Goal: Task Accomplishment & Management: Manage account settings

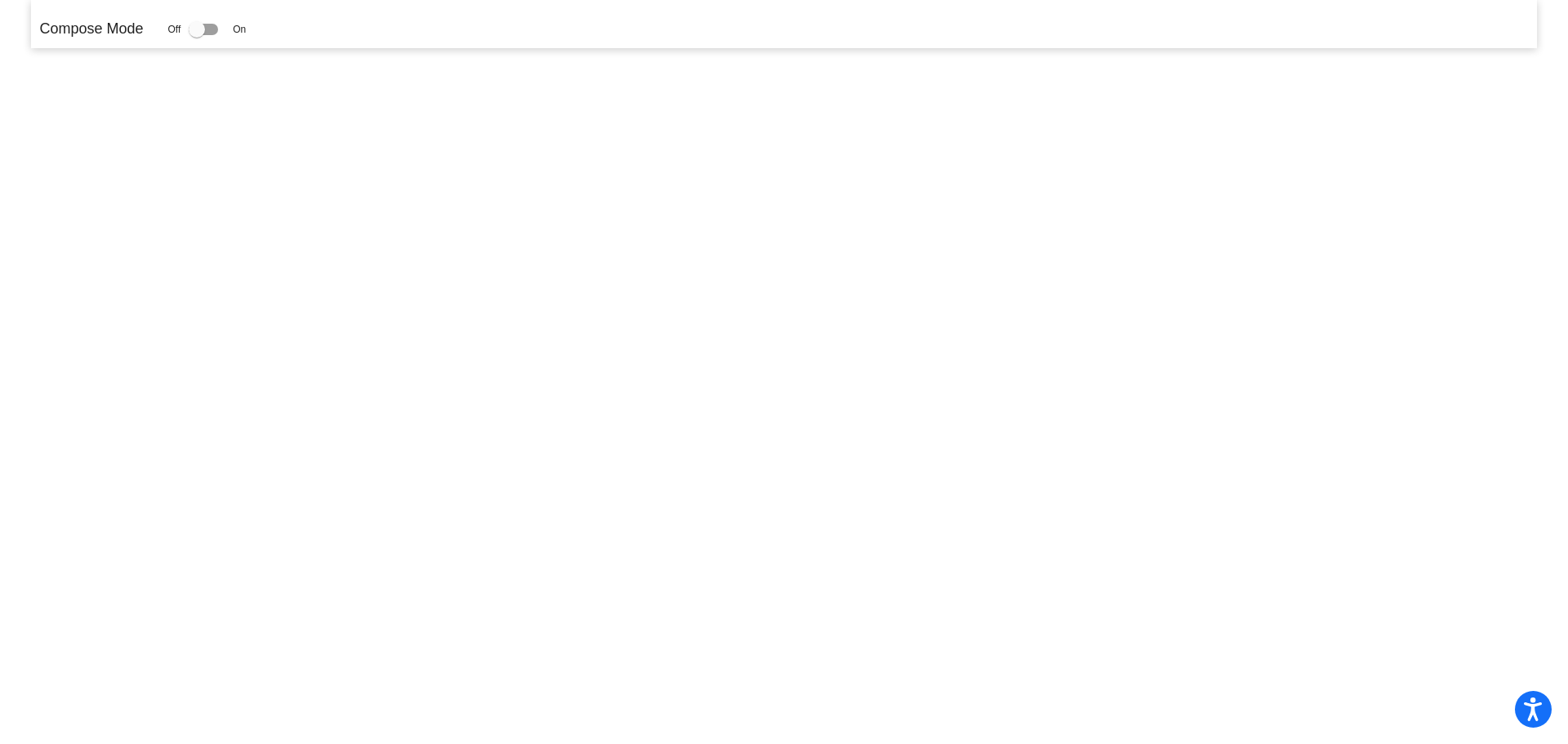
click at [200, 32] on div at bounding box center [196, 28] width 16 height 16
click at [197, 35] on input "checkbox" at bounding box center [196, 35] width 1 height 1
checkbox input "true"
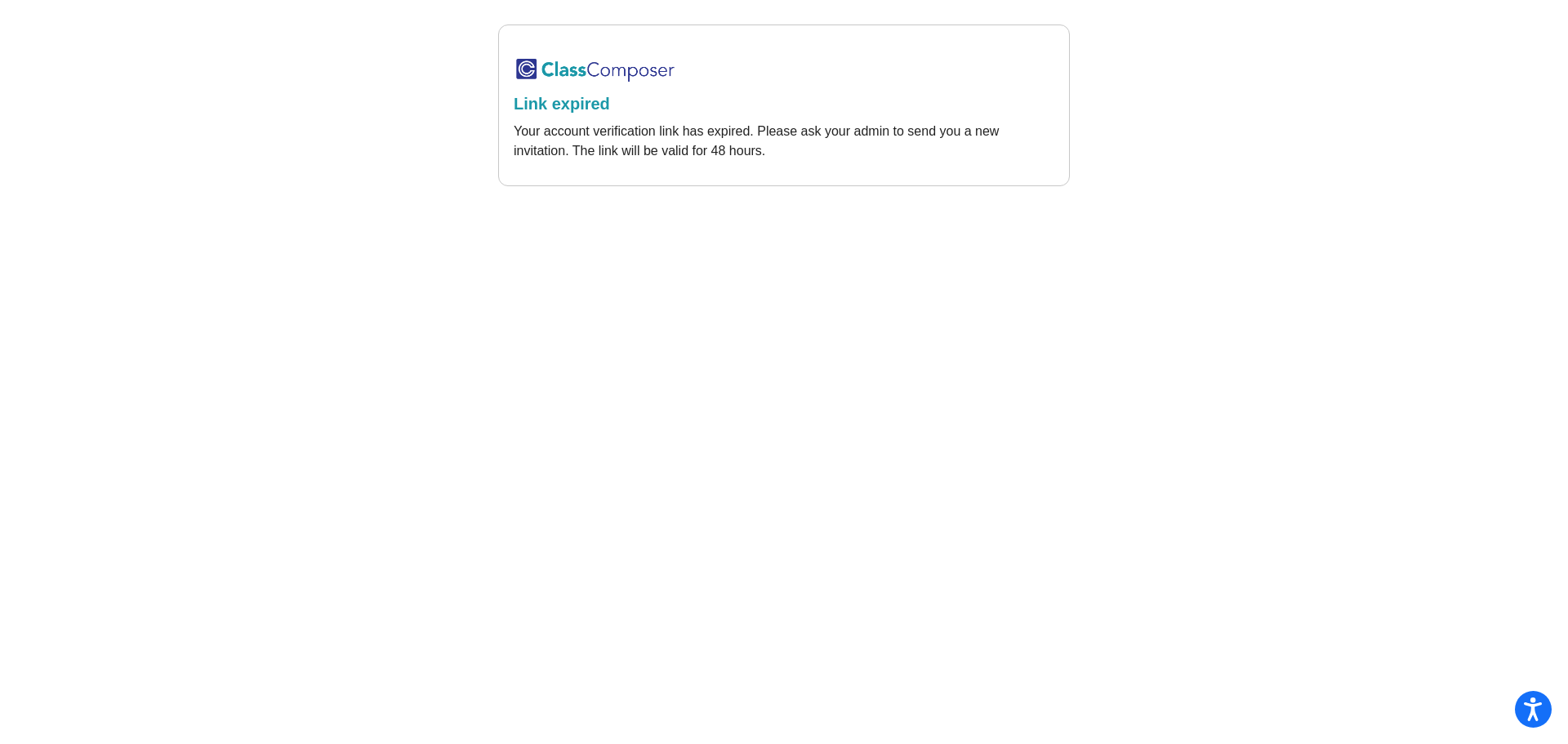
click at [524, 76] on img at bounding box center [595, 70] width 163 height 27
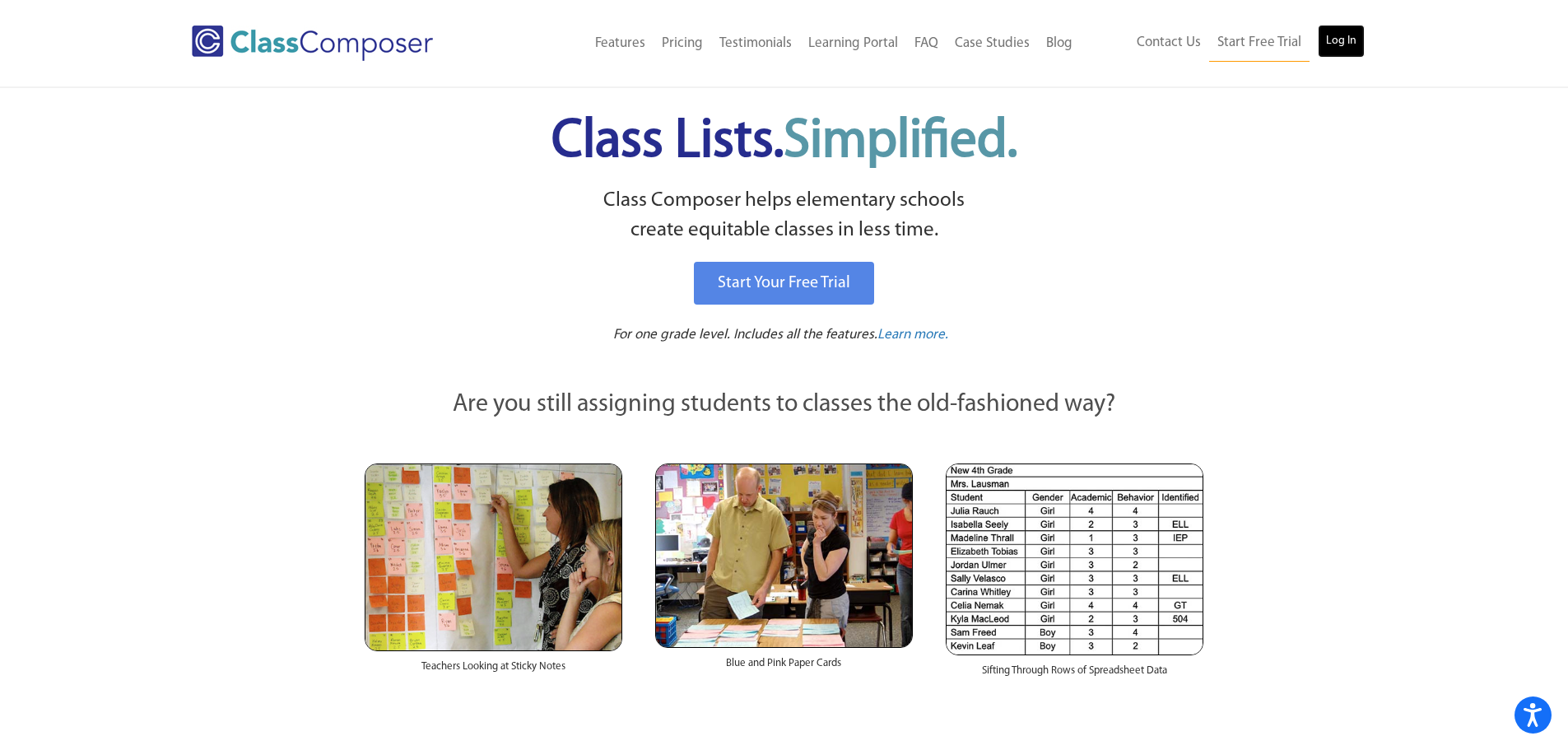
click at [1359, 43] on link "Log In" at bounding box center [1342, 41] width 47 height 33
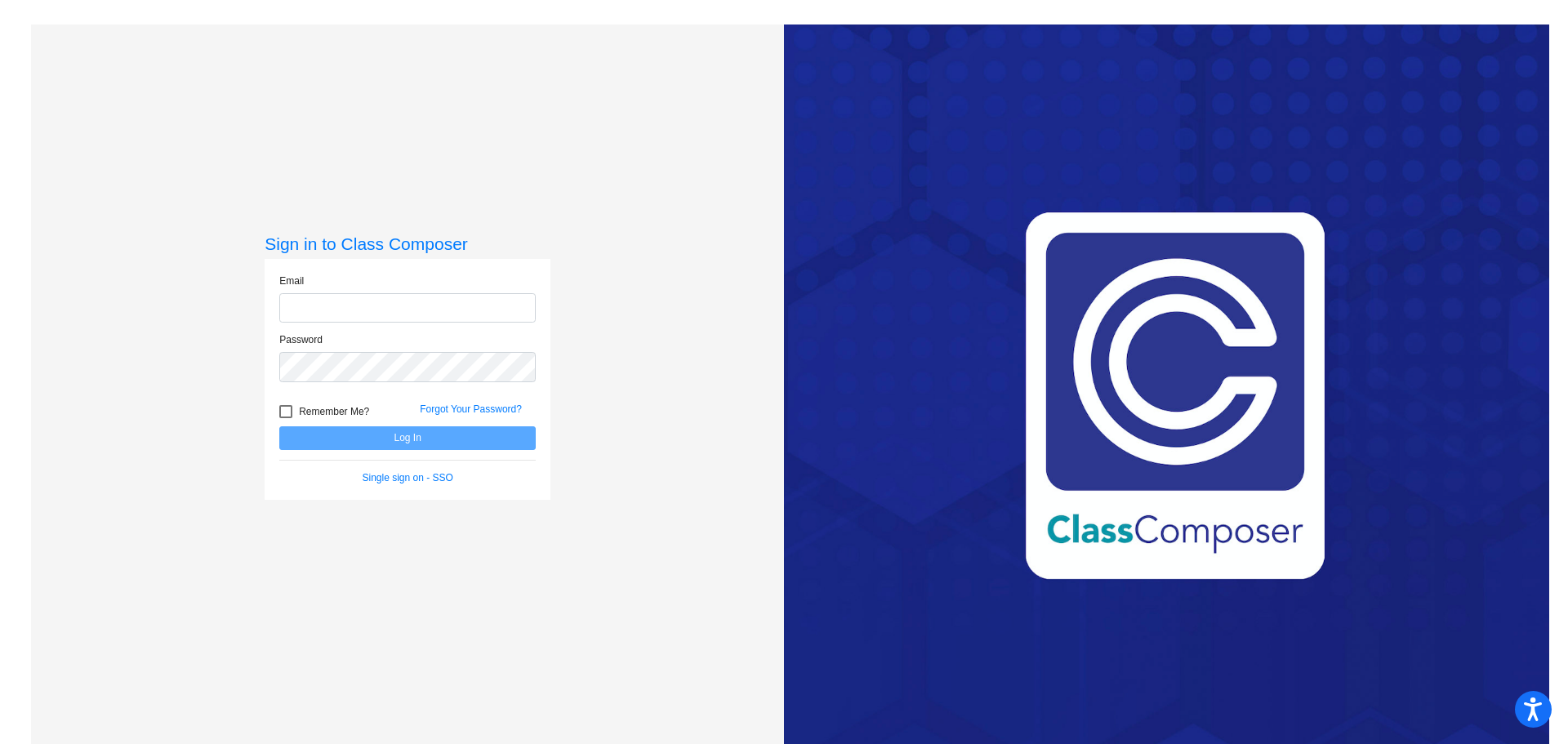
type input "[EMAIL_ADDRESS][DOMAIN_NAME]"
click at [473, 438] on button "Log In" at bounding box center [407, 438] width 256 height 23
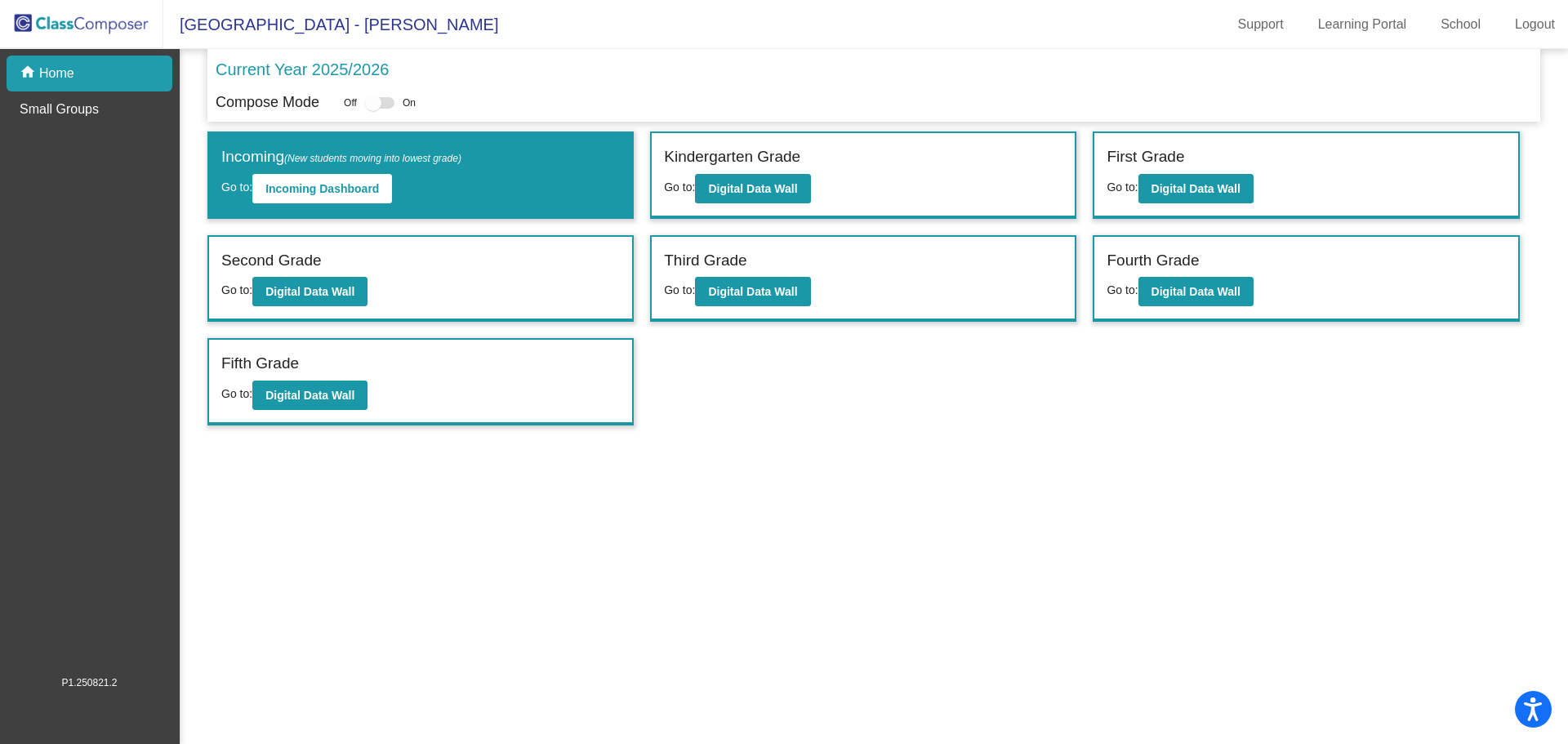
click at [853, 407] on div "Incoming (New students moving into lowest grade) Go to: Incoming Dashboard Kind…" at bounding box center [874, 278] width 1333 height 294
click at [786, 189] on b "Digital Data Wall" at bounding box center [752, 189] width 89 height 13
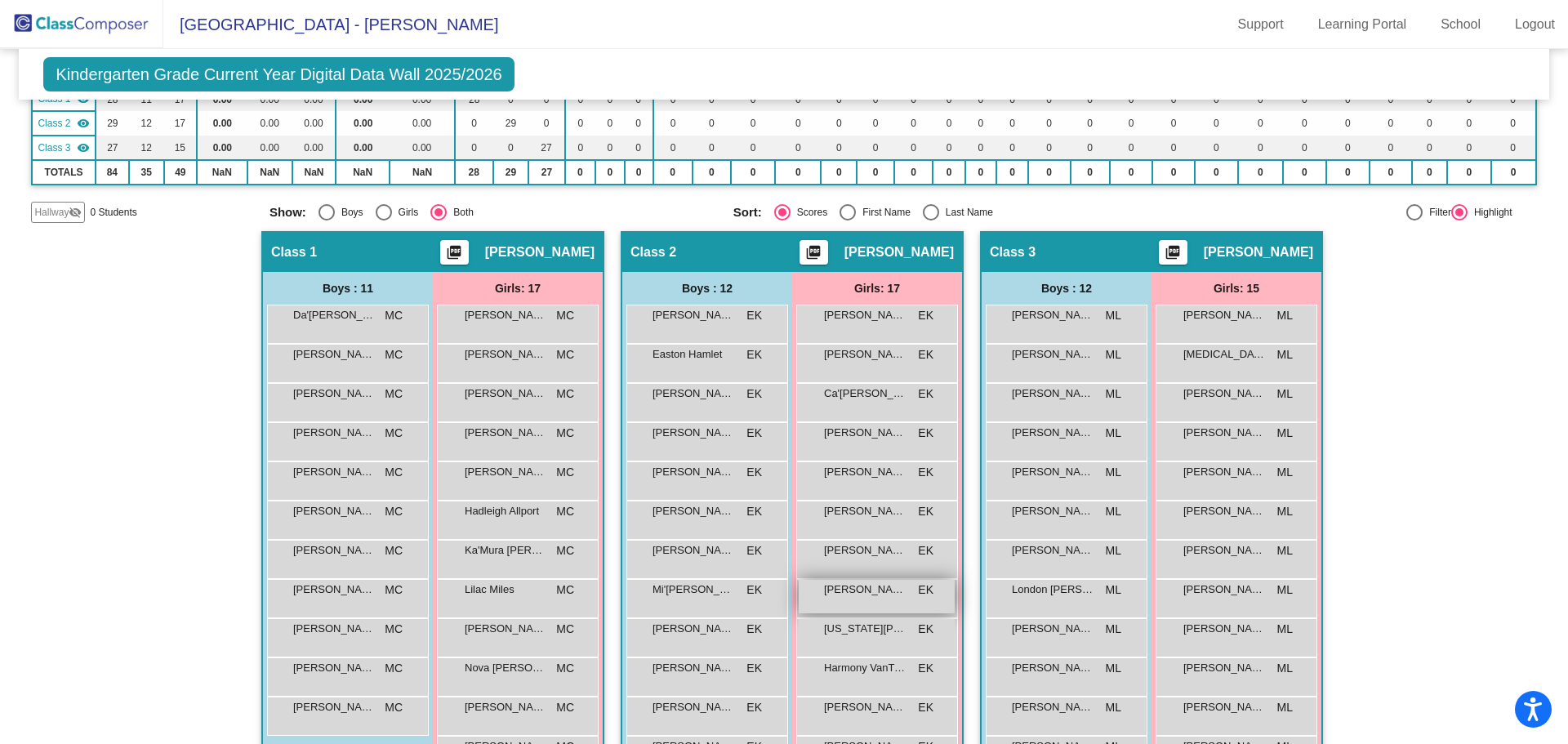
scroll to position [327, 0]
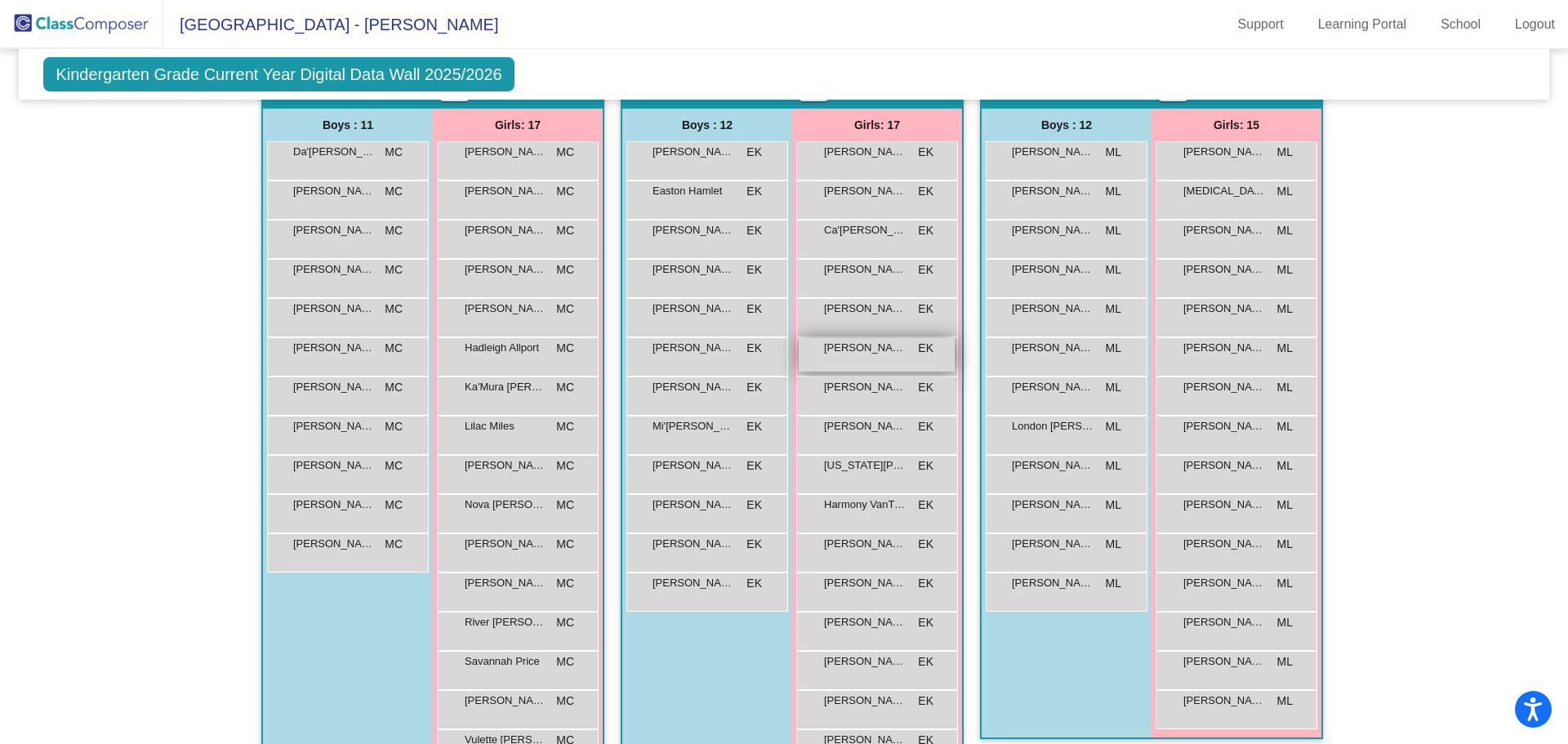
click at [863, 349] on span "[PERSON_NAME]" at bounding box center [864, 348] width 81 height 16
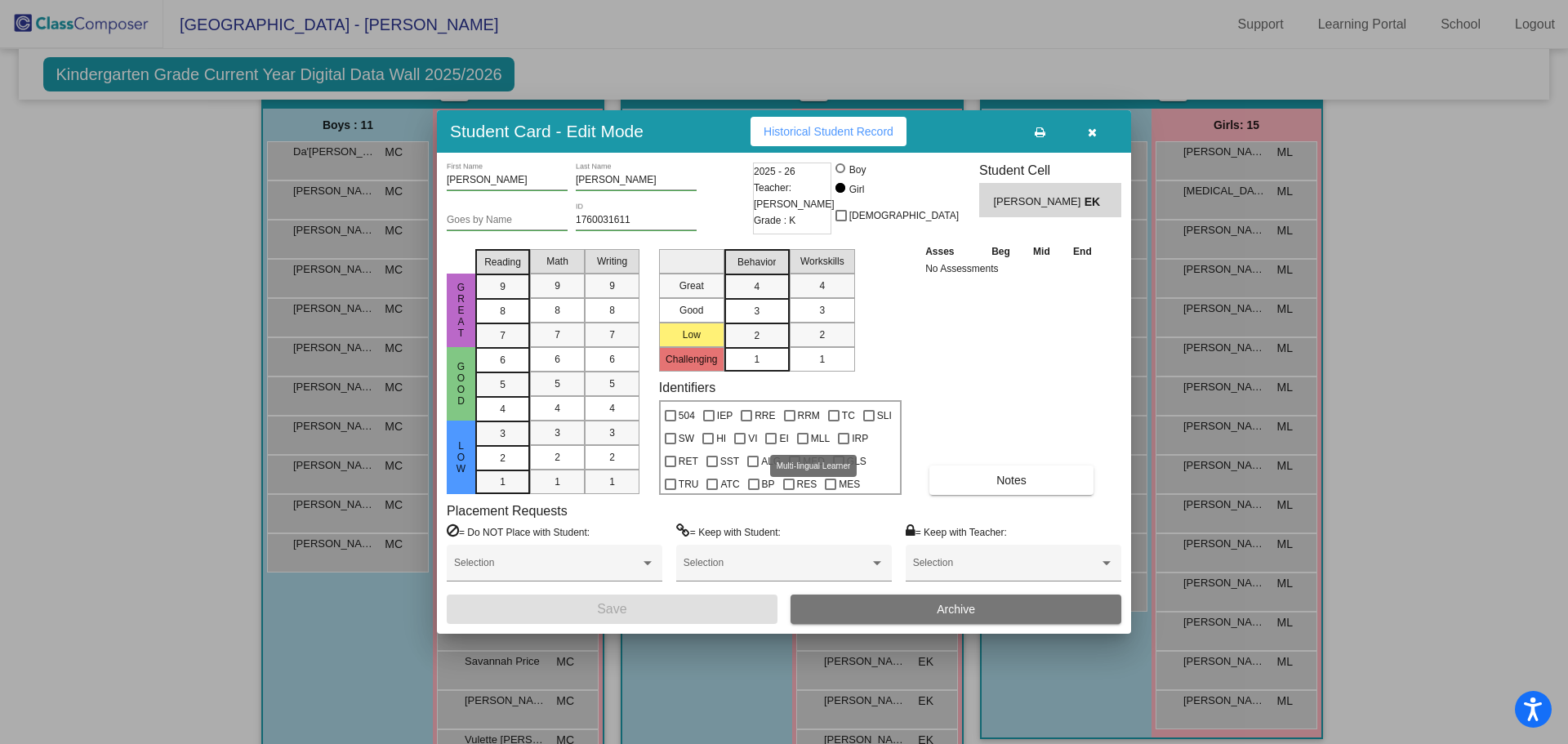
click at [807, 437] on div at bounding box center [802, 439] width 12 height 12
click at [802, 444] on input "MLL" at bounding box center [802, 444] width 1 height 1
checkbox input "true"
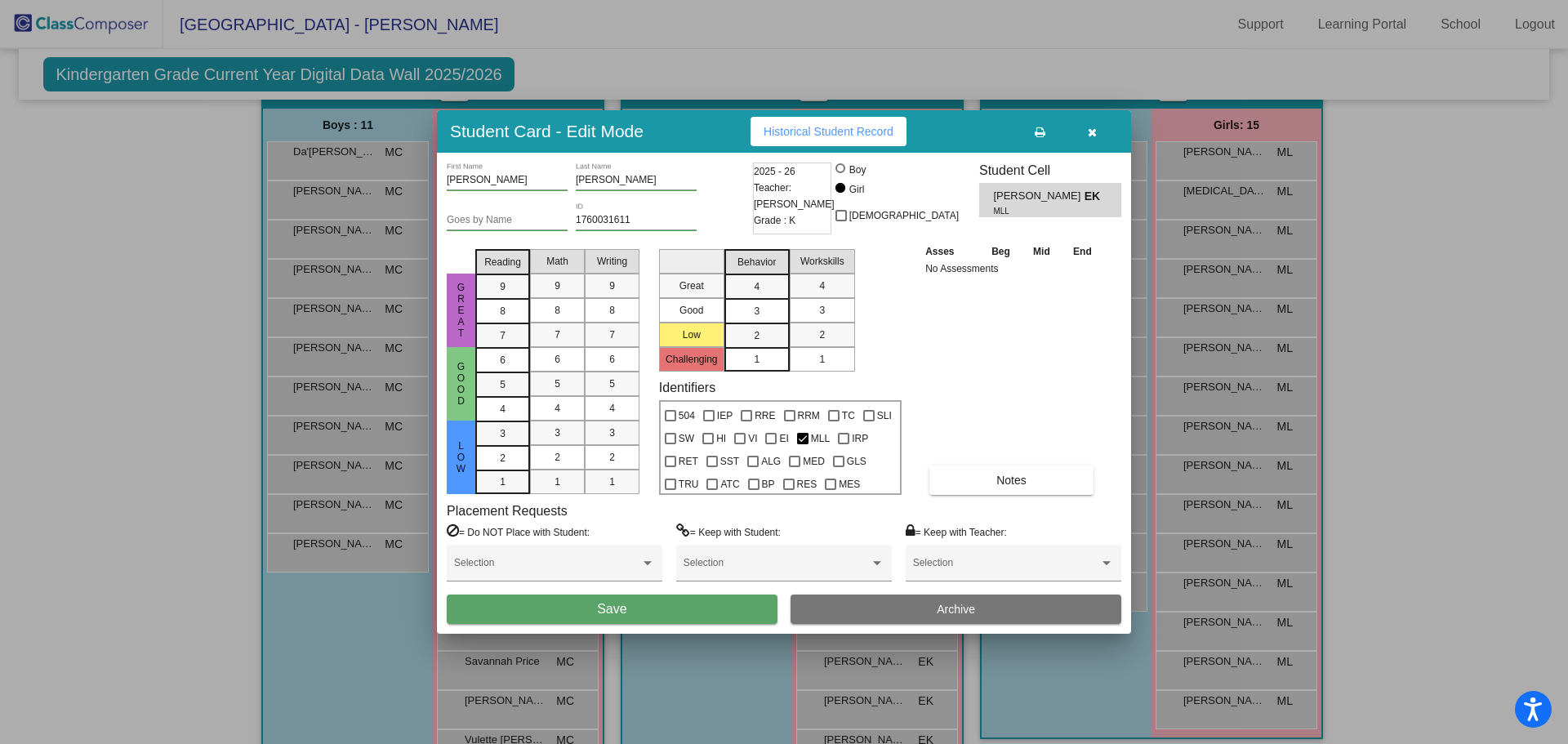
click at [716, 608] on button "Save" at bounding box center [611, 609] width 331 height 29
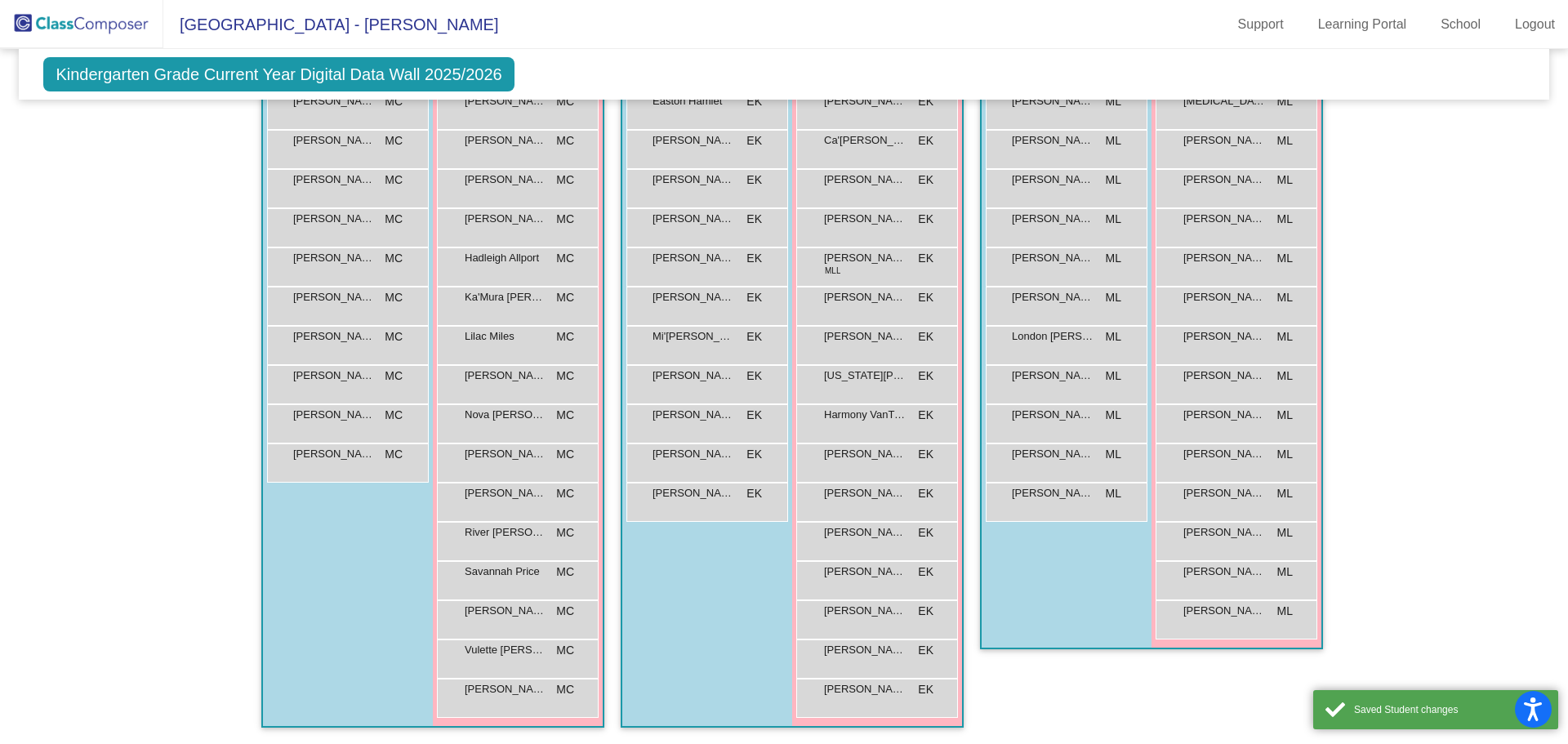
scroll to position [0, 0]
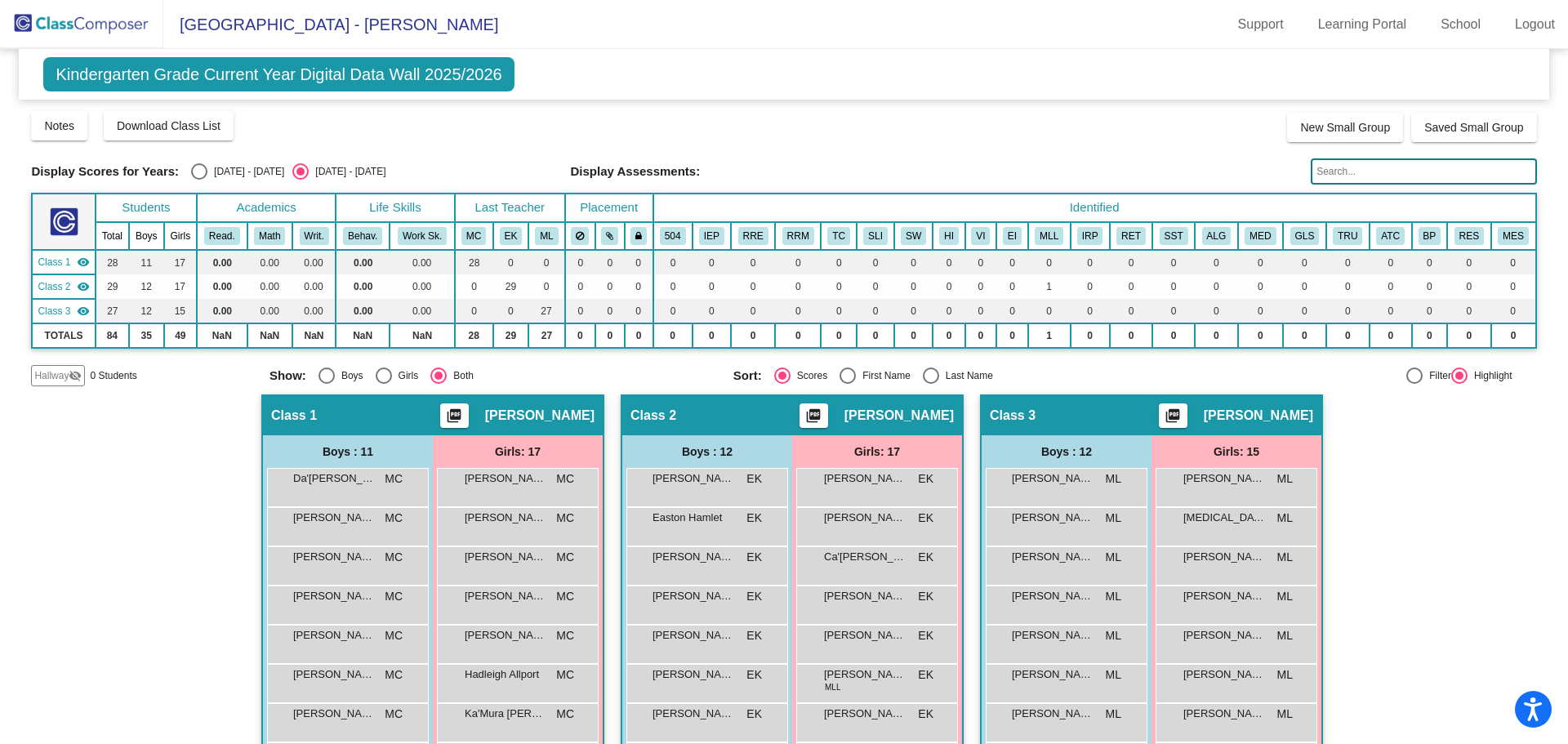
click at [59, 16] on img at bounding box center [81, 24] width 163 height 49
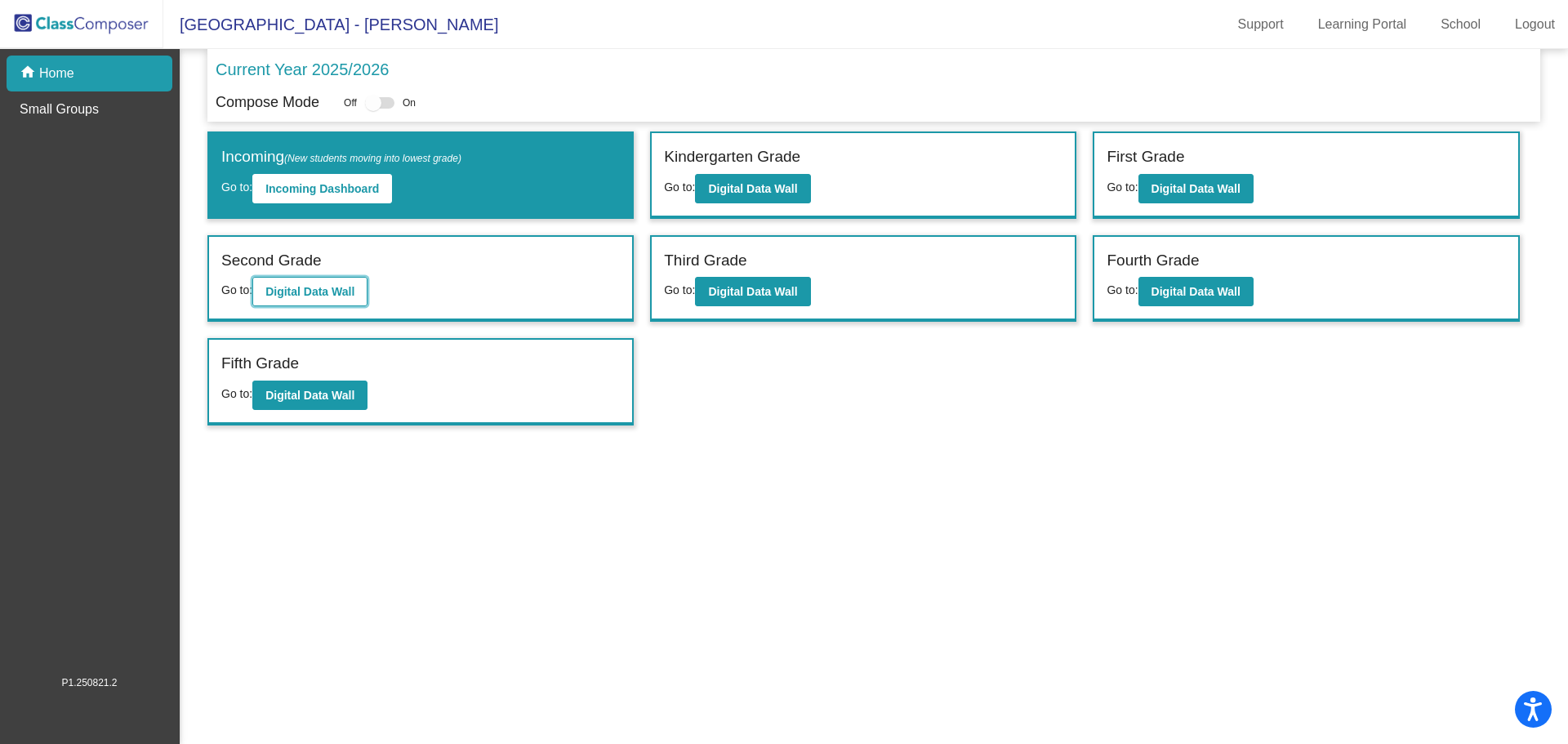
click at [348, 297] on b "Digital Data Wall" at bounding box center [310, 292] width 89 height 13
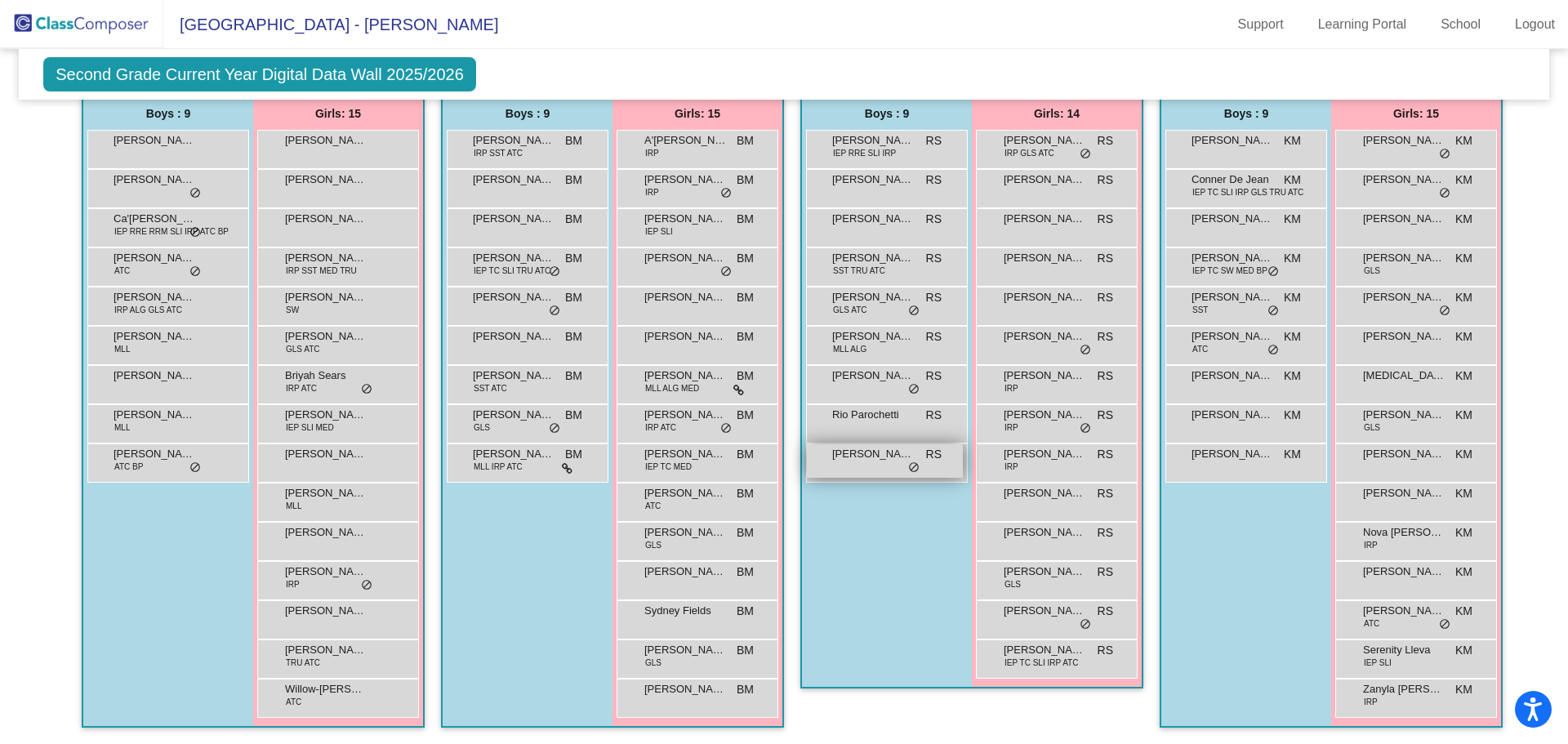
scroll to position [281, 0]
